Goal: Task Accomplishment & Management: Manage account settings

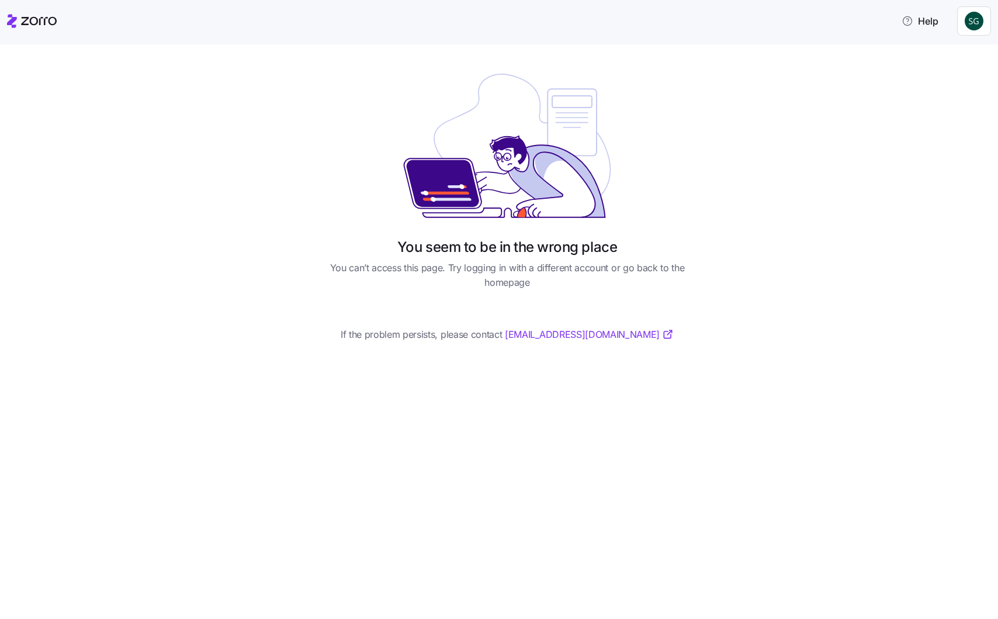
click at [692, 137] on div at bounding box center [507, 145] width 402 height 165
click at [976, 18] on html "Help You seem to be in the wrong place You can’t access this page. Try logging …" at bounding box center [499, 306] width 998 height 612
click at [949, 66] on div "Log out" at bounding box center [944, 71] width 46 height 13
